Goal: Information Seeking & Learning: Understand process/instructions

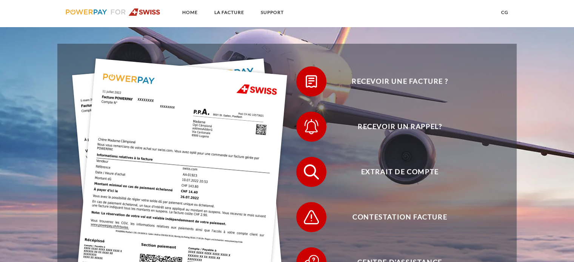
scroll to position [181, 0]
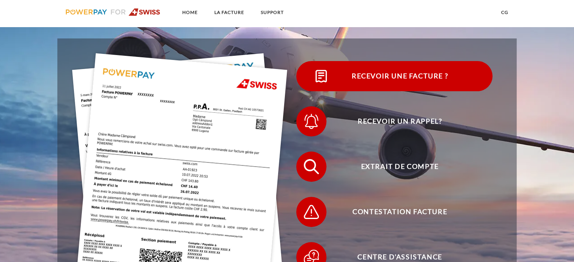
click at [371, 80] on span "Recevoir une facture ?" at bounding box center [399, 76] width 185 height 30
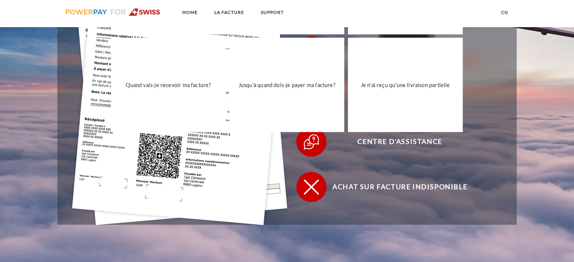
scroll to position [312, 0]
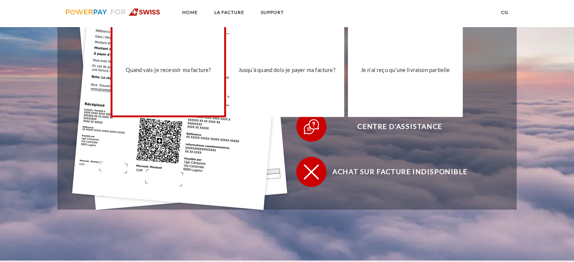
click at [174, 71] on div "Quand vais-je recevoir ma facture?" at bounding box center [168, 70] width 106 height 10
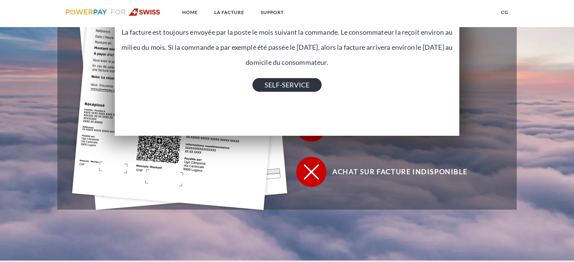
click at [300, 85] on link "SELF-SERVICE" at bounding box center [286, 85] width 69 height 14
